Goal: Check status: Check status

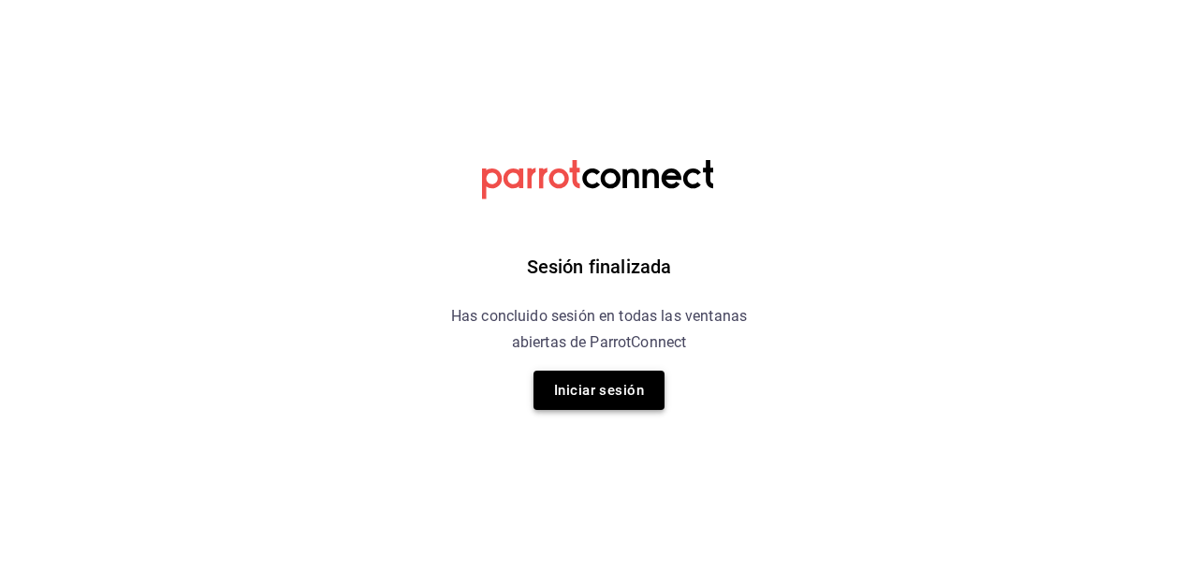
click at [603, 387] on button "Iniciar sesión" at bounding box center [599, 390] width 131 height 39
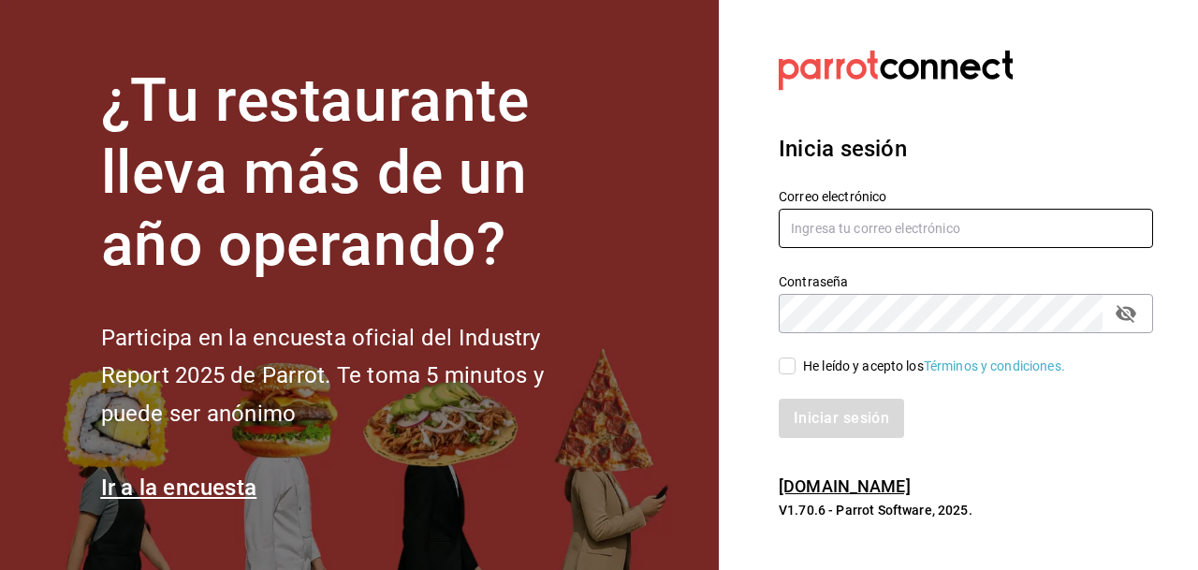
type input "[EMAIL_ADDRESS][DOMAIN_NAME]"
click at [788, 362] on input "He leído y acepto los Términos y condiciones." at bounding box center [787, 366] width 17 height 17
checkbox input "true"
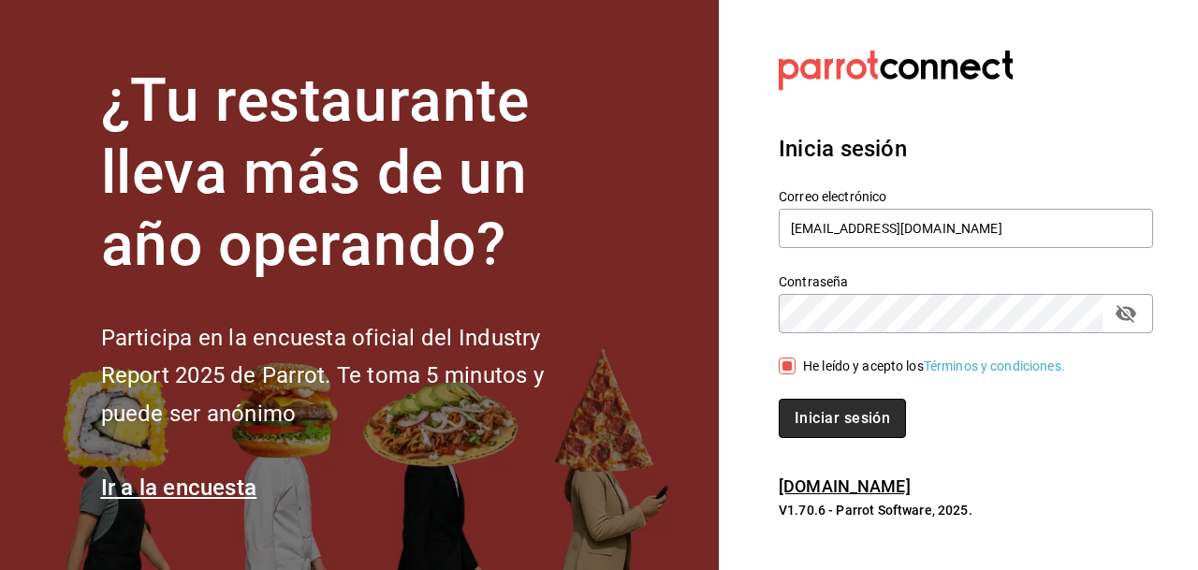
click at [830, 414] on button "Iniciar sesión" at bounding box center [842, 418] width 127 height 39
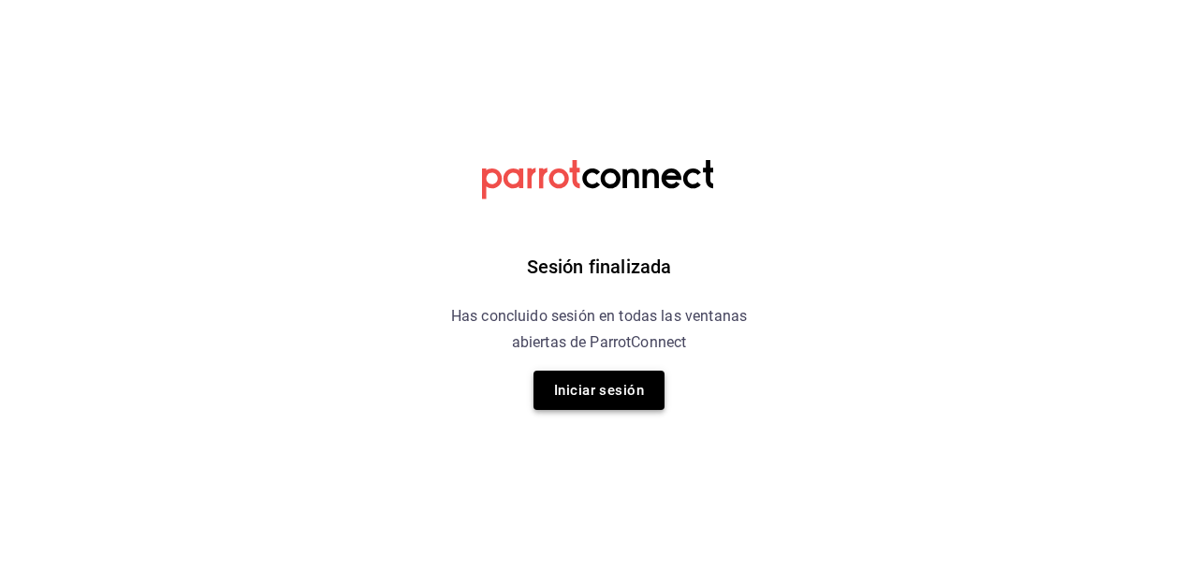
click at [589, 390] on button "Iniciar sesión" at bounding box center [599, 390] width 131 height 39
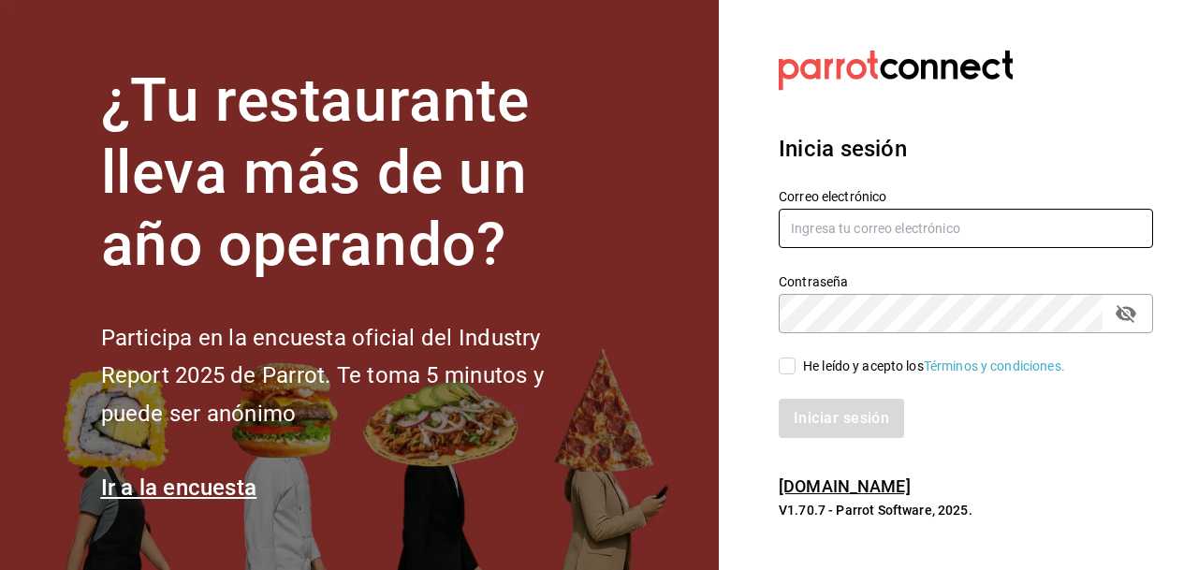
type input "[EMAIL_ADDRESS][DOMAIN_NAME]"
click at [785, 362] on input "He leído y acepto los Términos y condiciones." at bounding box center [787, 366] width 17 height 17
checkbox input "true"
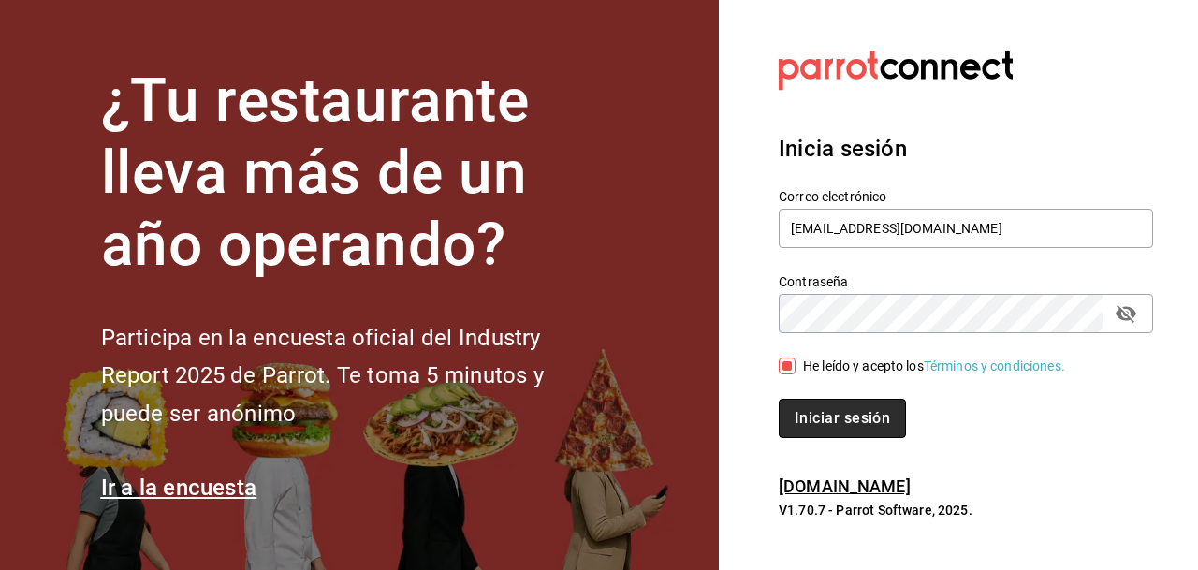
click at [826, 418] on button "Iniciar sesión" at bounding box center [842, 418] width 127 height 39
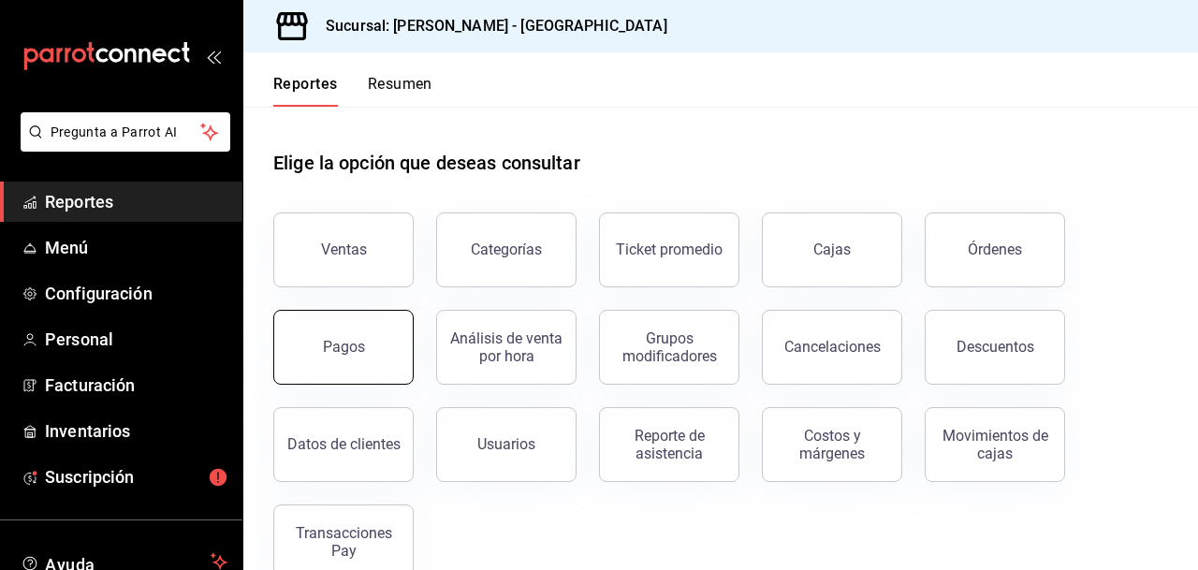
click at [338, 352] on div "Pagos" at bounding box center [344, 347] width 42 height 18
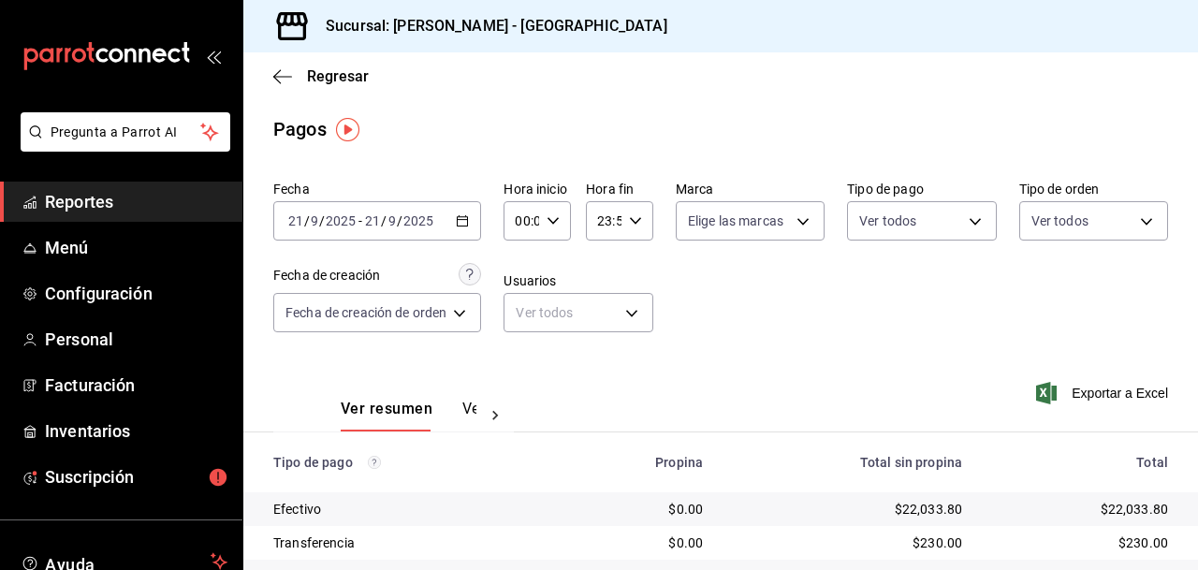
click at [466, 221] on icon "button" at bounding box center [462, 220] width 13 height 13
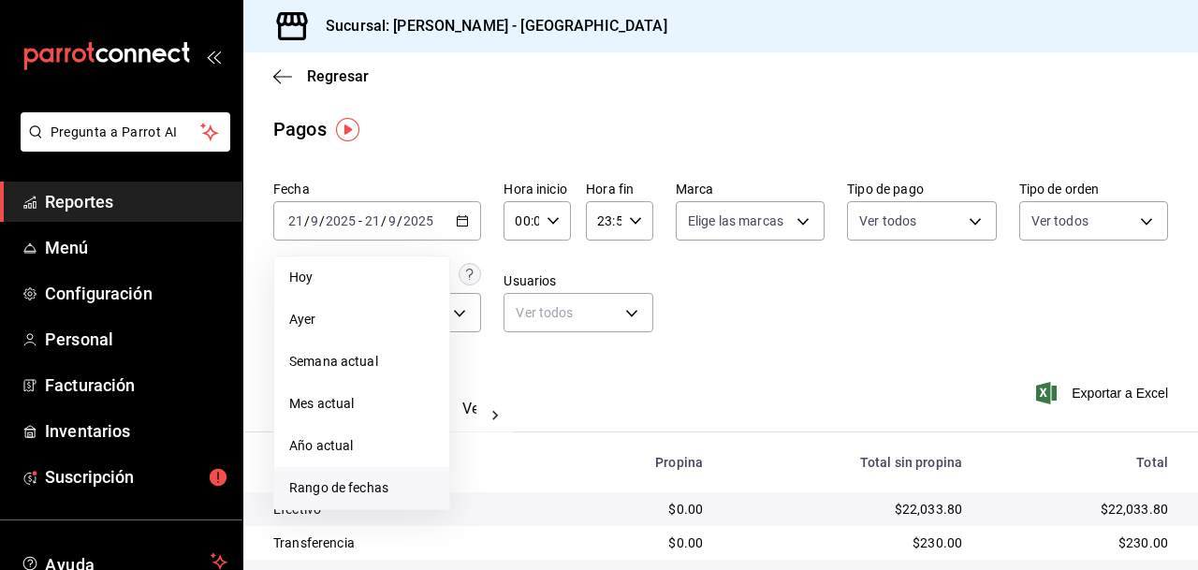
click at [361, 486] on span "Rango de fechas" at bounding box center [361, 488] width 145 height 20
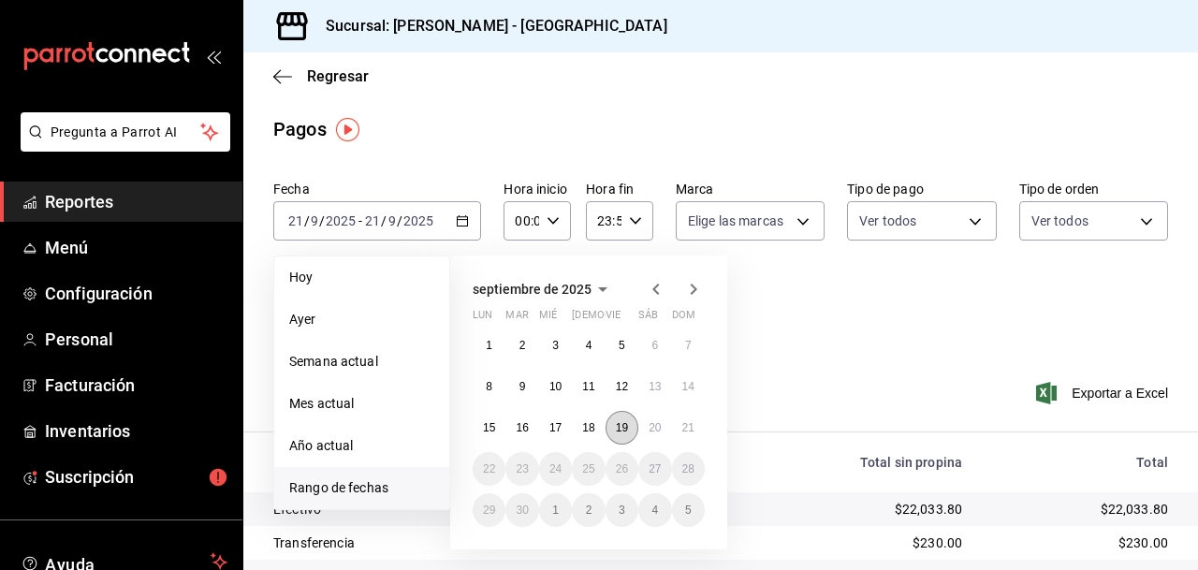
click at [621, 426] on abbr "19" at bounding box center [622, 427] width 12 height 13
click at [693, 429] on abbr "21" at bounding box center [688, 427] width 12 height 13
